Goal: Task Accomplishment & Management: Use online tool/utility

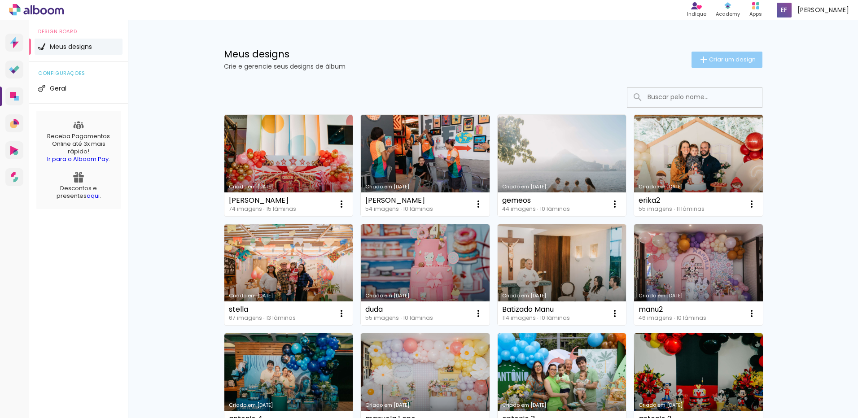
click at [699, 61] on iron-icon at bounding box center [703, 59] width 11 height 11
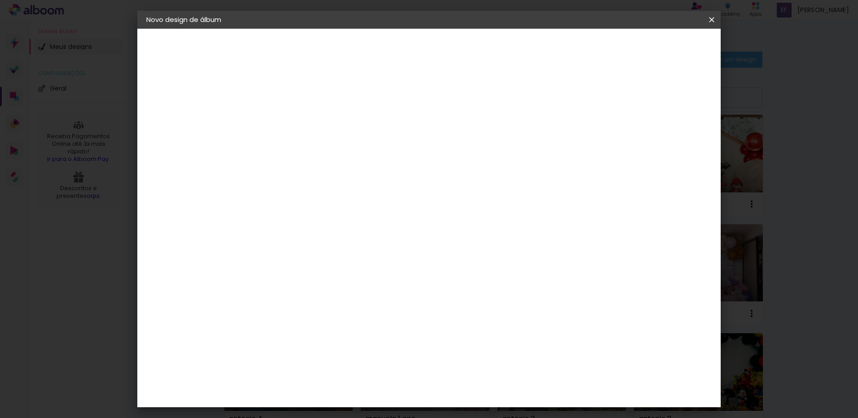
click at [293, 126] on input at bounding box center [293, 120] width 0 height 14
type input "[PERSON_NAME]"
type paper-input "[PERSON_NAME]"
click at [0, 0] on header "Informações Dê um título ao seu álbum. Avançar" at bounding box center [0, 0] width 0 height 0
click at [385, 44] on paper-button "Avançar" at bounding box center [363, 47] width 44 height 15
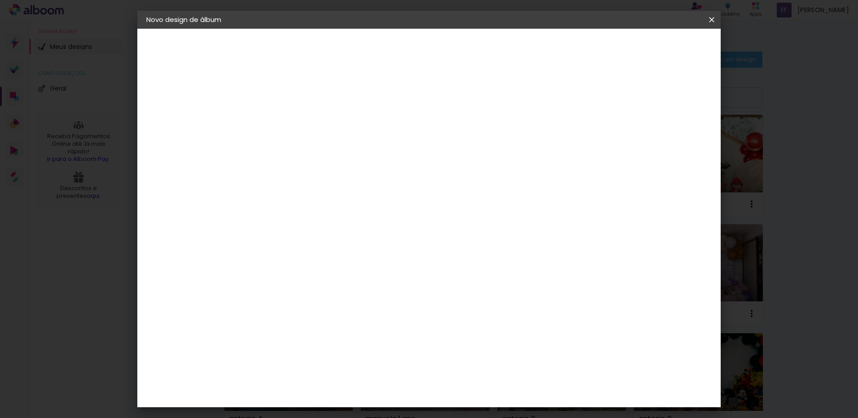
scroll to position [942, 0]
click at [309, 205] on div "Go image" at bounding box center [298, 212] width 22 height 14
click at [0, 0] on slot "Avançar" at bounding box center [0, 0] width 0 height 0
click at [328, 153] on input "text" at bounding box center [310, 156] width 35 height 14
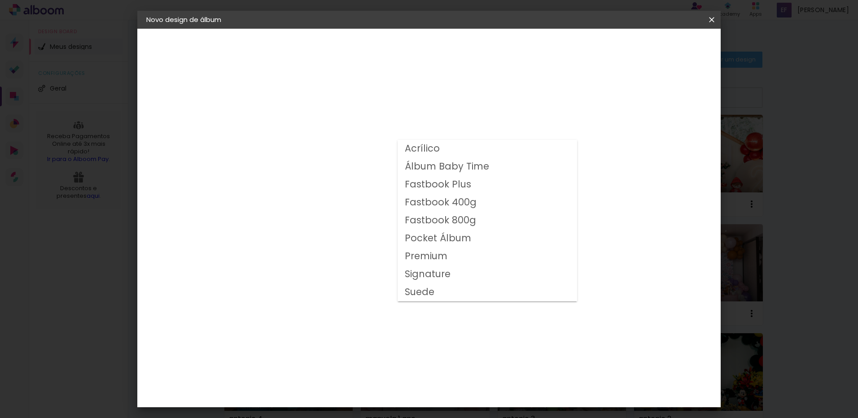
click at [0, 0] on slot "Fastbook 800g" at bounding box center [0, 0] width 0 height 0
type input "Fastbook 800g"
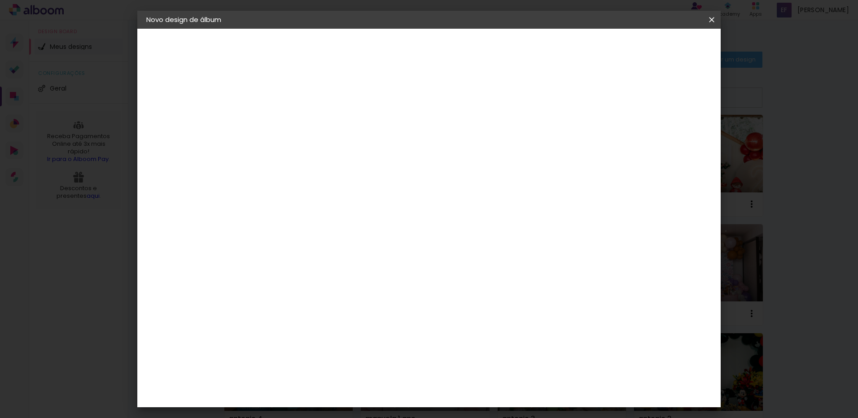
click at [387, 236] on span "20 × 25 cm" at bounding box center [370, 243] width 33 height 24
click at [0, 0] on slot "Avançar" at bounding box center [0, 0] width 0 height 0
type input "1"
type paper-input "1"
click at [297, 99] on input "1" at bounding box center [286, 96] width 31 height 11
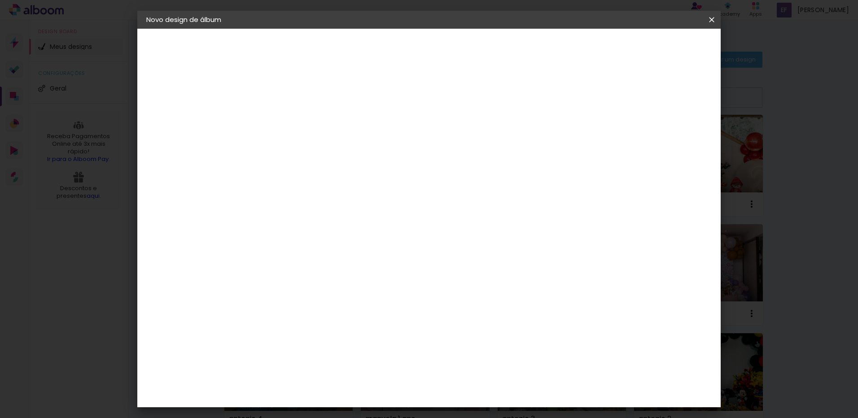
click at [655, 47] on span "Iniciar design" at bounding box center [635, 47] width 41 height 6
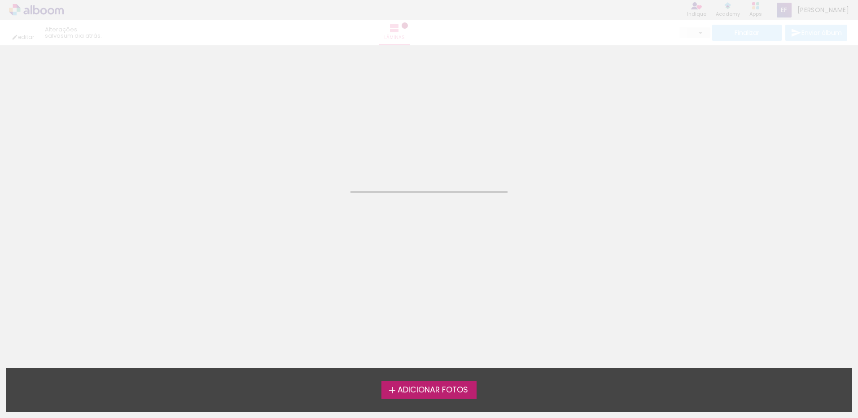
click at [400, 399] on div "Adicionar Fotos Solte suas fotos aqui..." at bounding box center [428, 390] width 845 height 44
click at [404, 390] on span "Adicionar Fotos" at bounding box center [432, 390] width 70 height 8
click at [0, 0] on input "file" at bounding box center [0, 0] width 0 height 0
